Goal: Obtain resource: Obtain resource

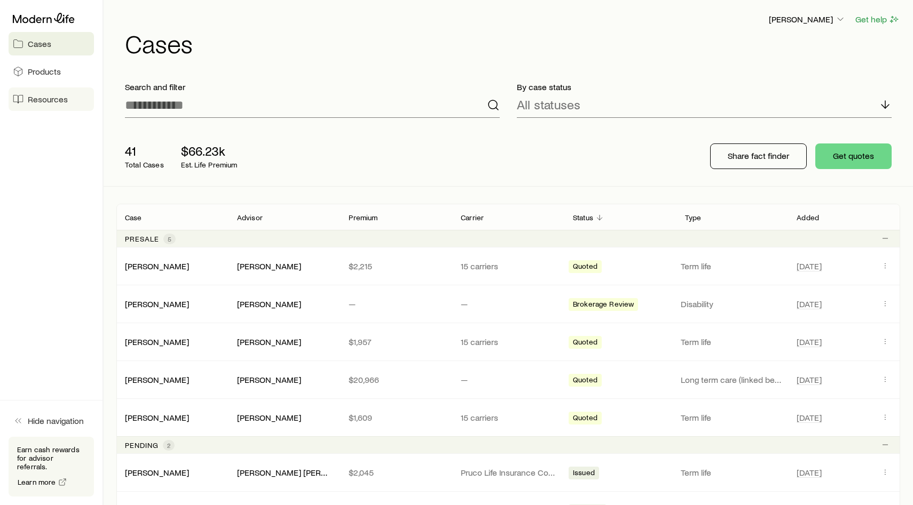
click at [52, 100] on span "Resources" at bounding box center [48, 99] width 40 height 11
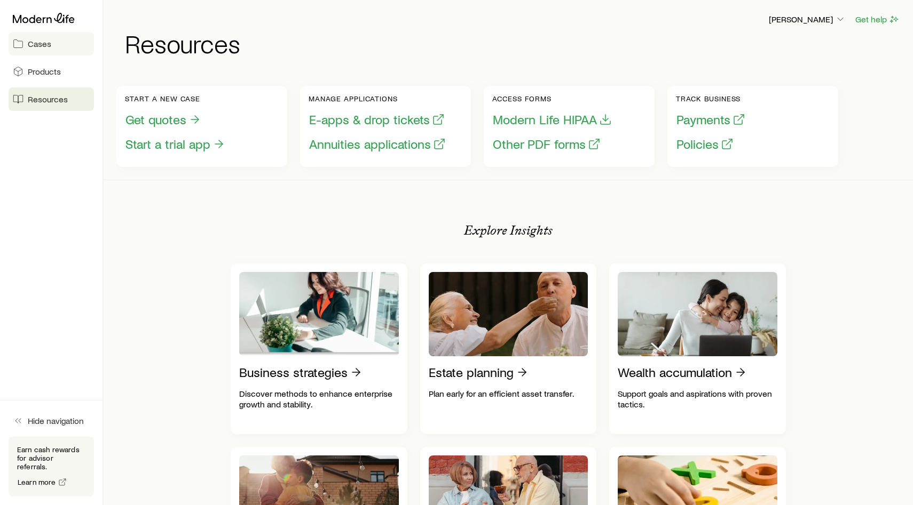
click at [53, 49] on link "Cases" at bounding box center [51, 43] width 85 height 23
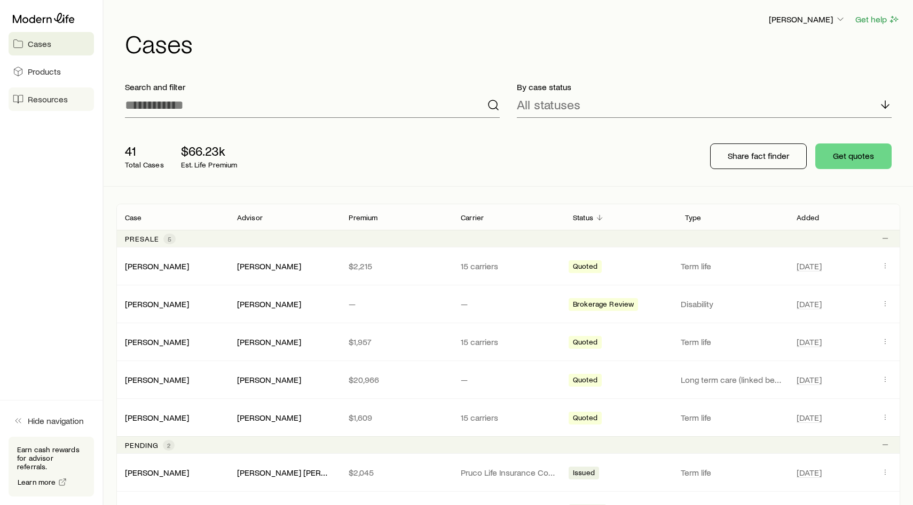
click at [45, 107] on link "Resources" at bounding box center [51, 99] width 85 height 23
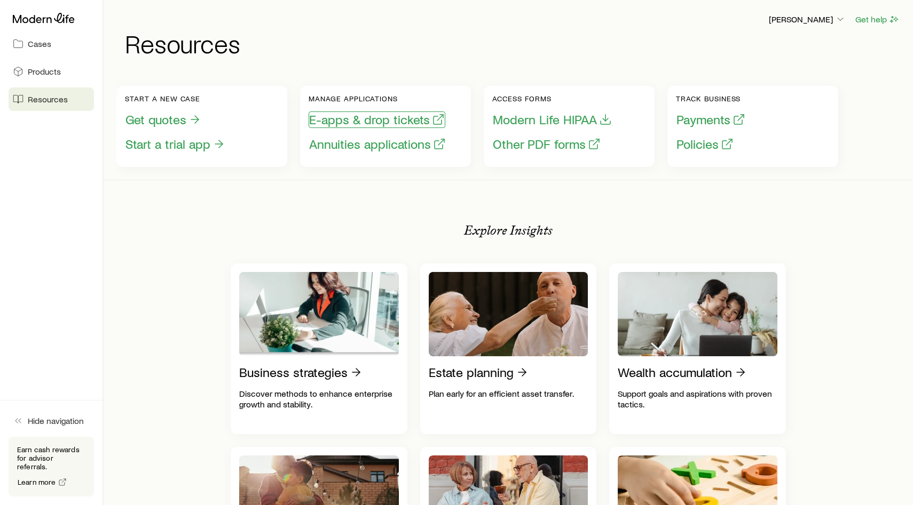
click at [388, 118] on button "E-apps & drop tickets" at bounding box center [377, 120] width 137 height 17
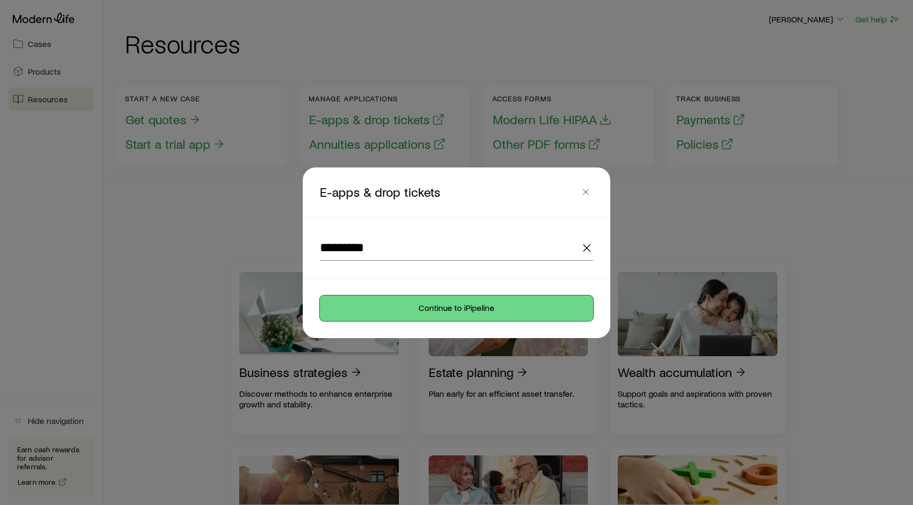
click at [457, 311] on button "Continue to iPipeline" at bounding box center [456, 309] width 273 height 26
